Goal: Task Accomplishment & Management: Manage account settings

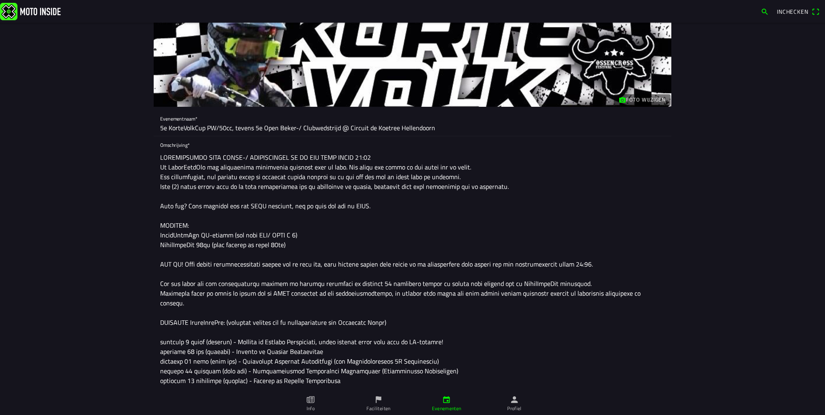
scroll to position [81, 0]
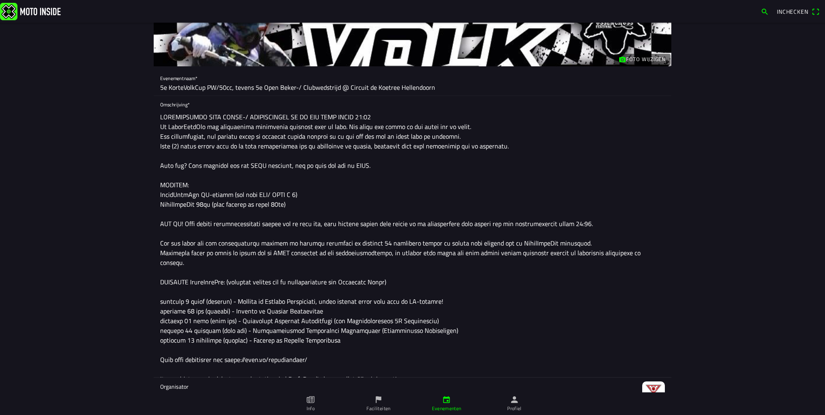
drag, startPoint x: 288, startPoint y: 242, endPoint x: 159, endPoint y: 240, distance: 129.5
click at [160, 240] on textarea at bounding box center [412, 243] width 505 height 269
click at [501, 242] on textarea at bounding box center [412, 243] width 505 height 269
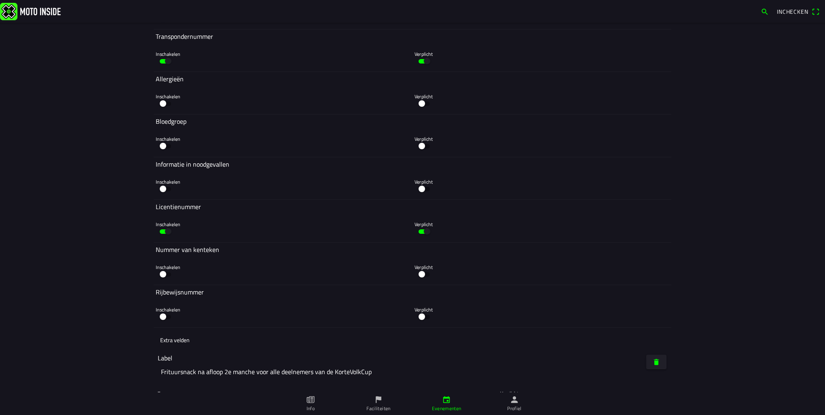
scroll to position [2463, 0]
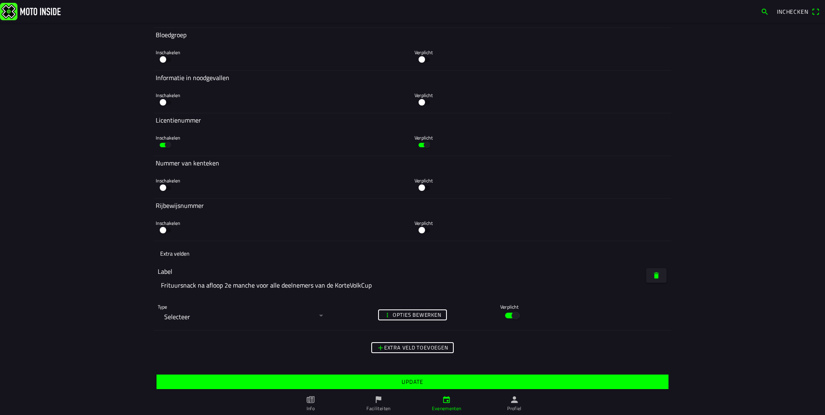
type textarea "INSCHRIJVING OPEN BEKER-/ CLUBWEDSTIJD OP DE DAG ZELF VANAF 08:30 De KorteVolkC…"
click at [0, 0] on slot "Update" at bounding box center [0, 0] width 0 height 0
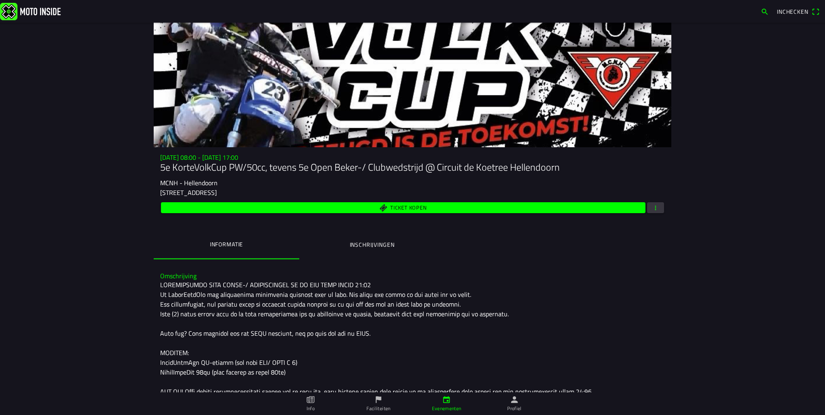
click at [354, 245] on ion-label "Inschrijvingen" at bounding box center [372, 244] width 45 height 9
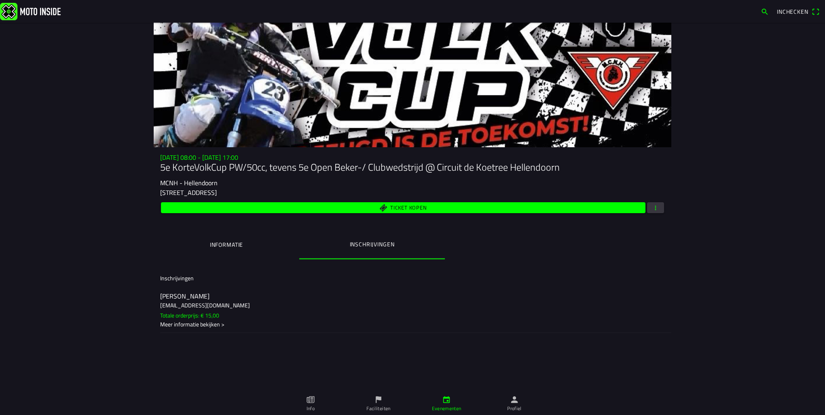
click at [227, 245] on ion-label "Informatie" at bounding box center [226, 244] width 33 height 9
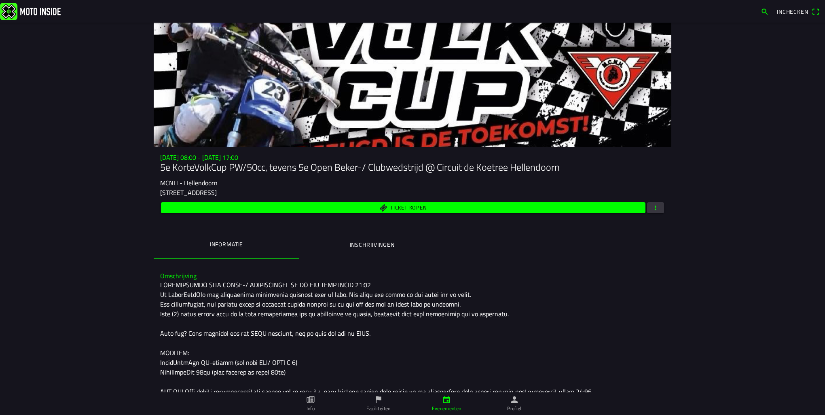
click at [516, 403] on icon "person" at bounding box center [514, 400] width 7 height 7
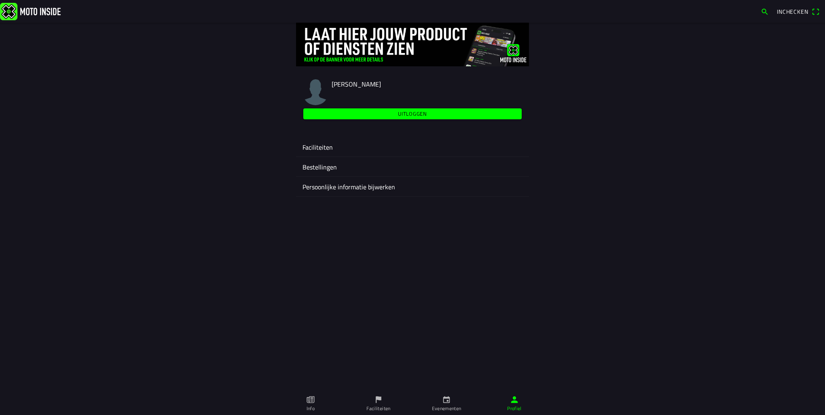
click at [336, 146] on ion-label "Faciliteiten" at bounding box center [413, 147] width 220 height 10
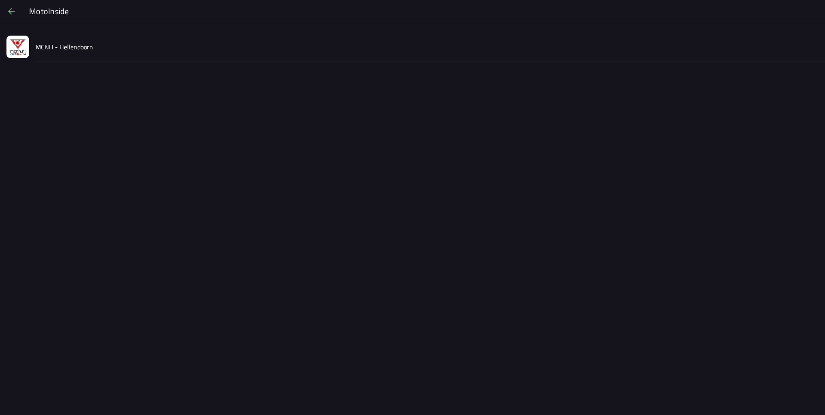
click at [0, 0] on slot "MCNH - Hellendoorn" at bounding box center [0, 0] width 0 height 0
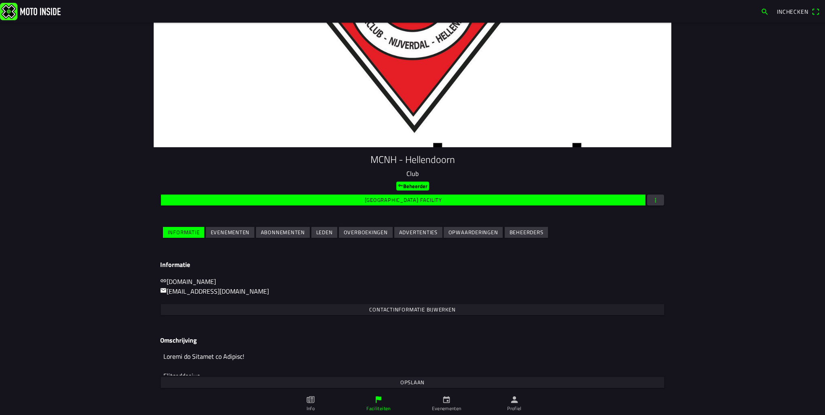
click at [0, 0] on slot "Evenementen" at bounding box center [0, 0] width 0 height 0
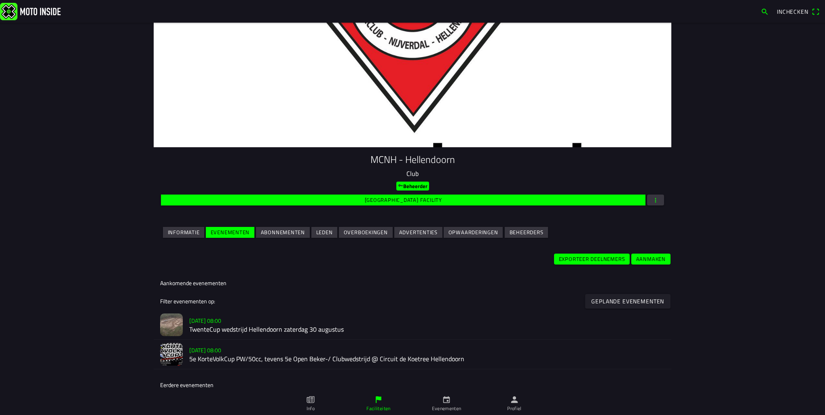
click at [212, 331] on h2 "TwenteCup wedstrijd Hellendoorn zaterdag 30 augustus" at bounding box center [427, 330] width 476 height 8
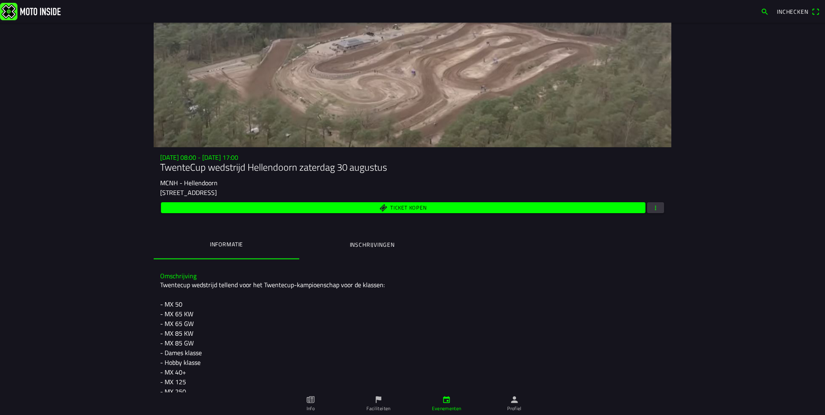
click at [350, 246] on ion-label "Inschrijvingen" at bounding box center [372, 244] width 45 height 9
